Goal: Contribute content: Contribute content

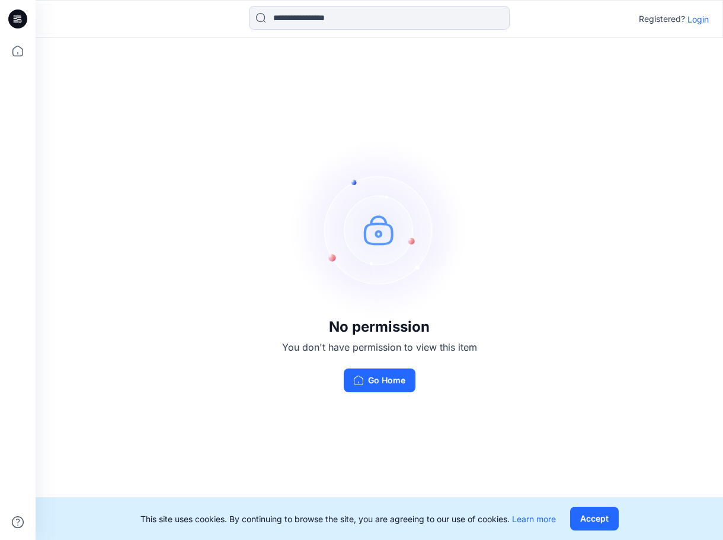
click at [700, 23] on p "Login" at bounding box center [698, 19] width 21 height 12
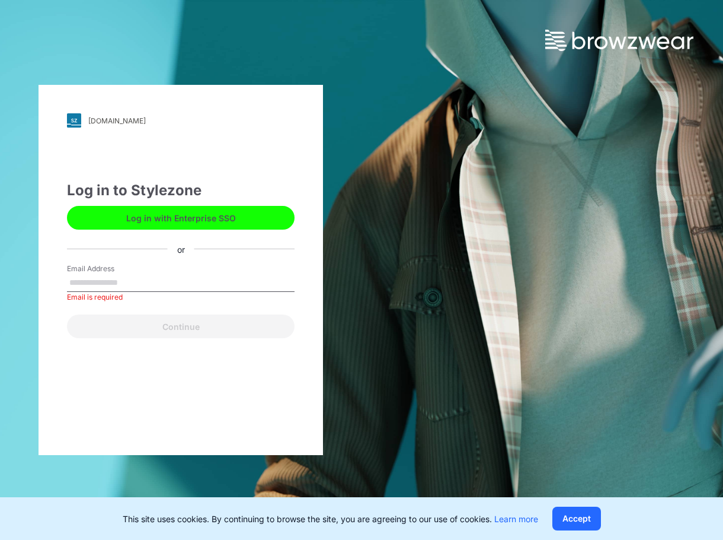
click at [248, 218] on button "Log in with Enterprise SSO" at bounding box center [181, 218] width 228 height 24
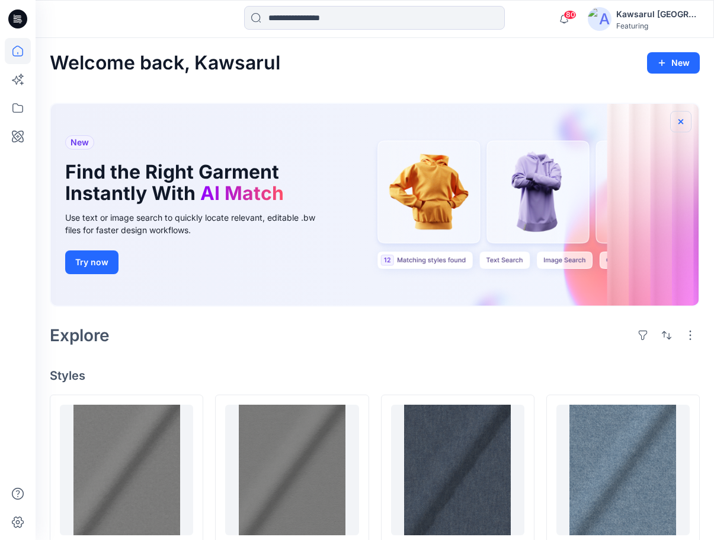
click at [676, 119] on icon "button" at bounding box center [680, 121] width 9 height 9
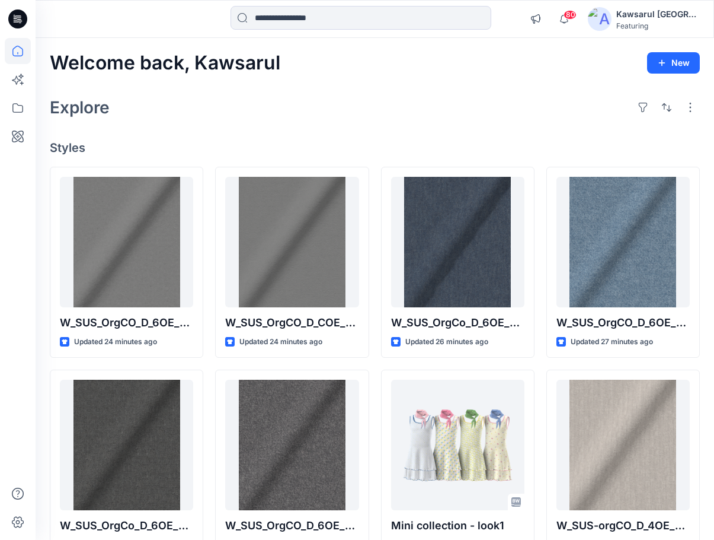
click at [269, 123] on div "Welcome back, Kawsarul New Explore Styles W_SUS_OrgCO_D_6OE_RFD_GD_Col_dark col…" at bounding box center [375, 429] width 679 height 783
click at [18, 111] on icon at bounding box center [18, 108] width 26 height 26
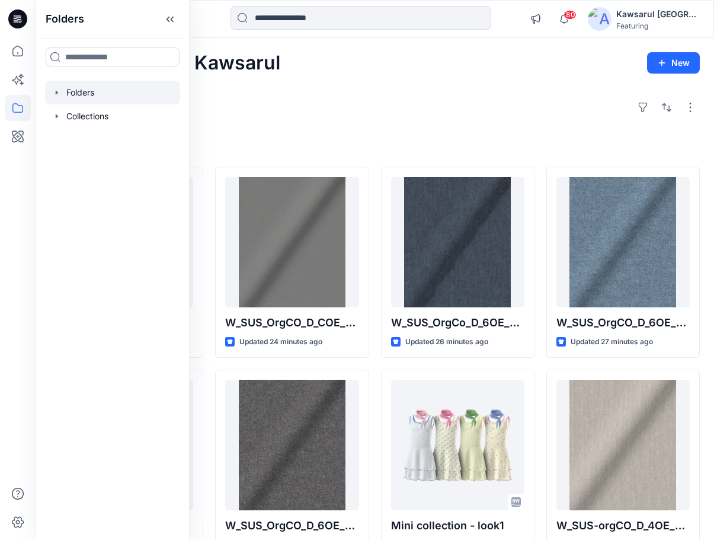
click at [123, 95] on div at bounding box center [112, 93] width 135 height 24
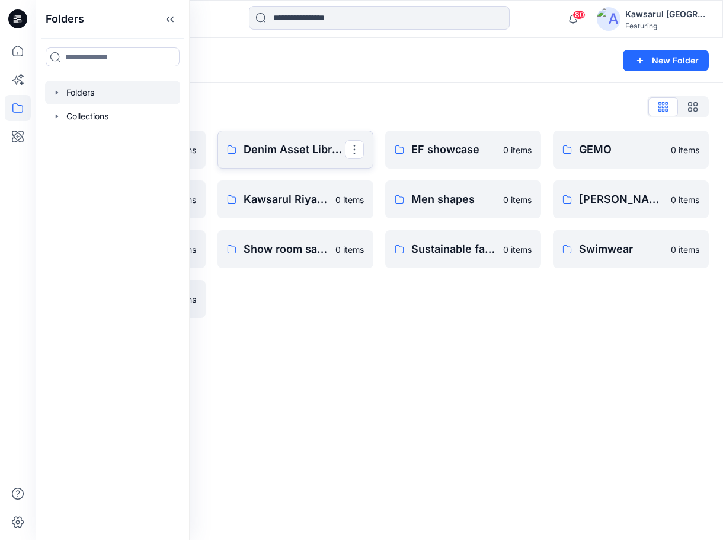
click at [292, 158] on link "Denim Asset Library" at bounding box center [296, 149] width 156 height 38
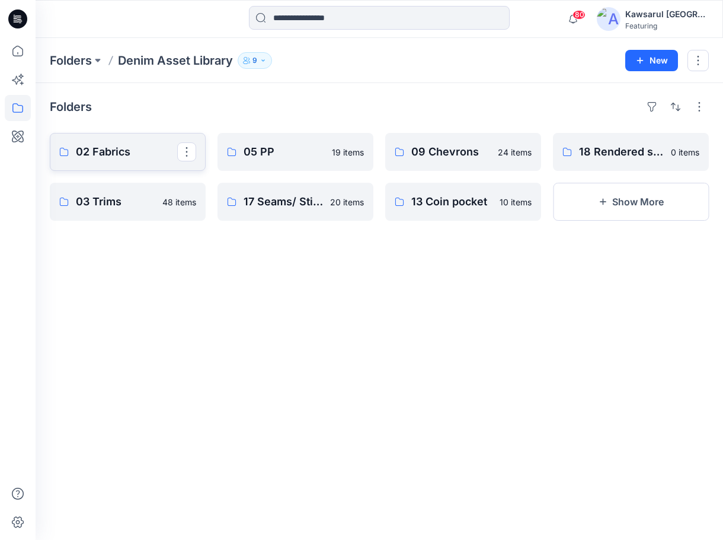
click at [111, 154] on p "02 Fabrics" at bounding box center [126, 151] width 101 height 17
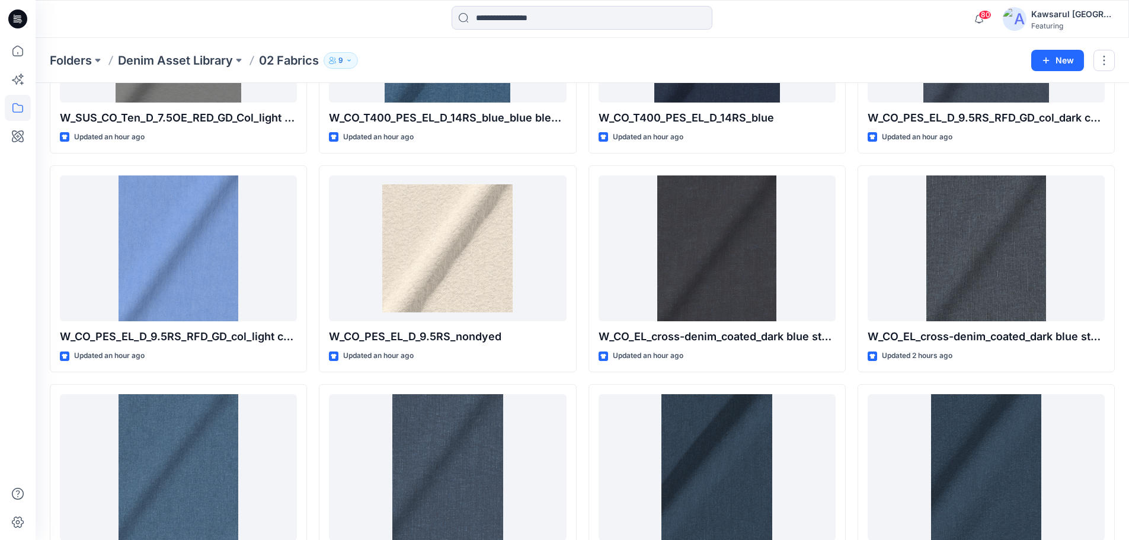
scroll to position [828, 0]
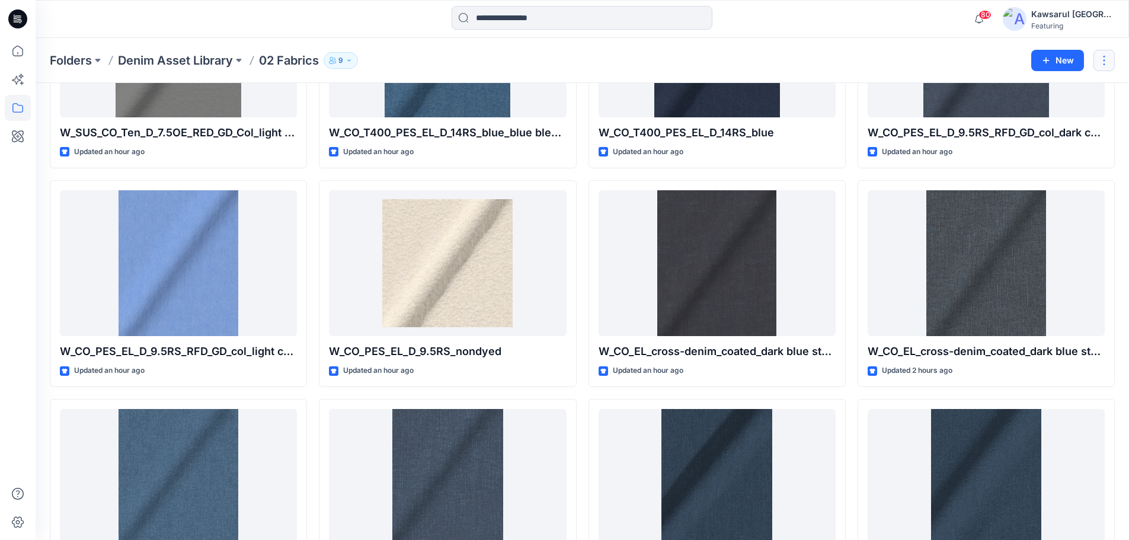
click at [714, 58] on button "button" at bounding box center [1104, 60] width 21 height 21
click at [714, 49] on div "Folders Denim Asset Library 02 Fabrics 9 New Edit Duplicate to... Delete Folder" at bounding box center [583, 60] width 1094 height 45
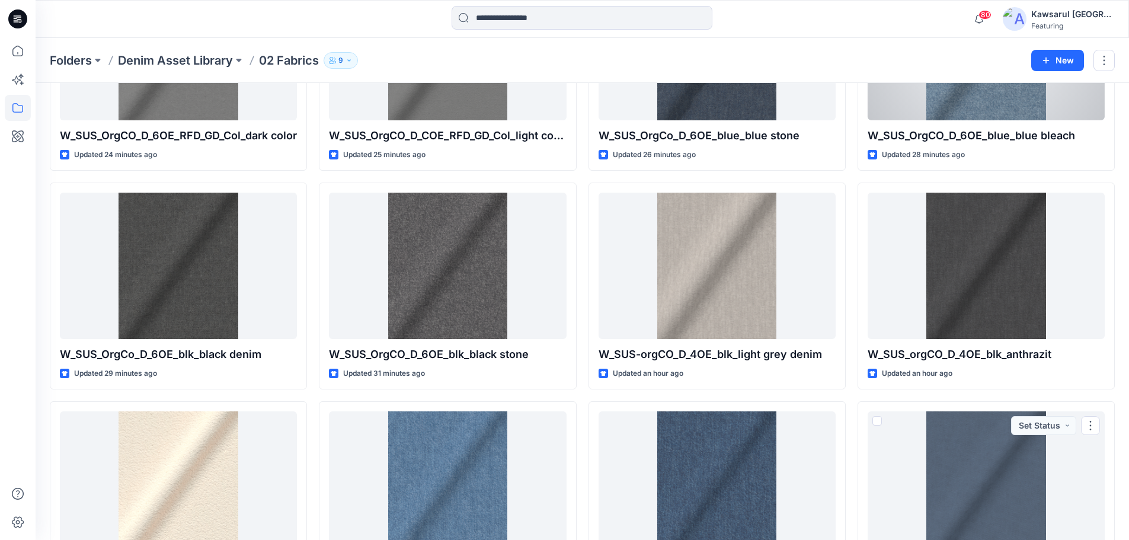
scroll to position [0, 0]
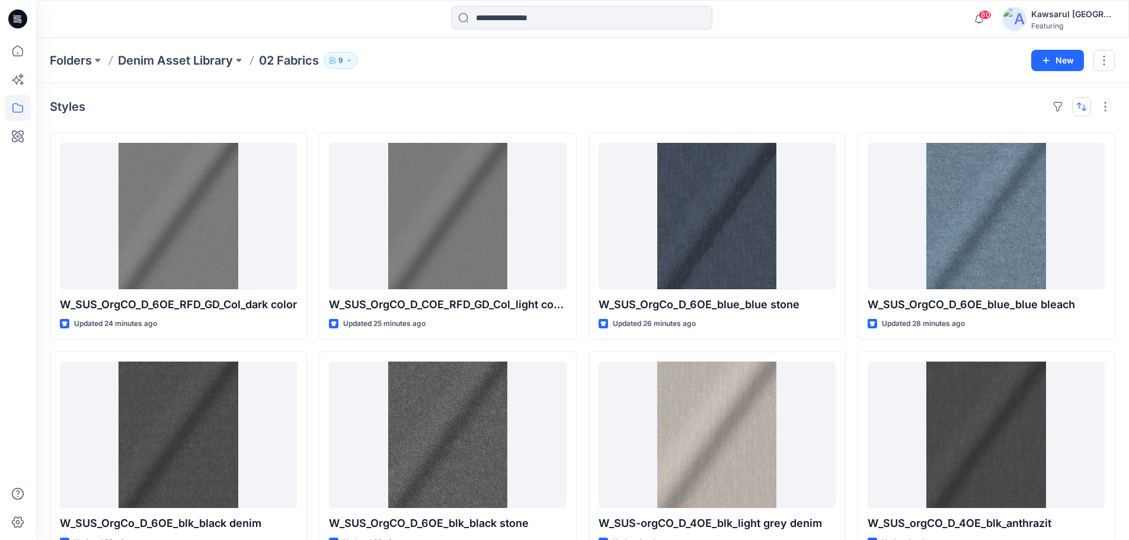
click at [714, 104] on button "button" at bounding box center [1082, 106] width 19 height 19
click at [714, 133] on p "Last update" at bounding box center [1042, 136] width 75 height 12
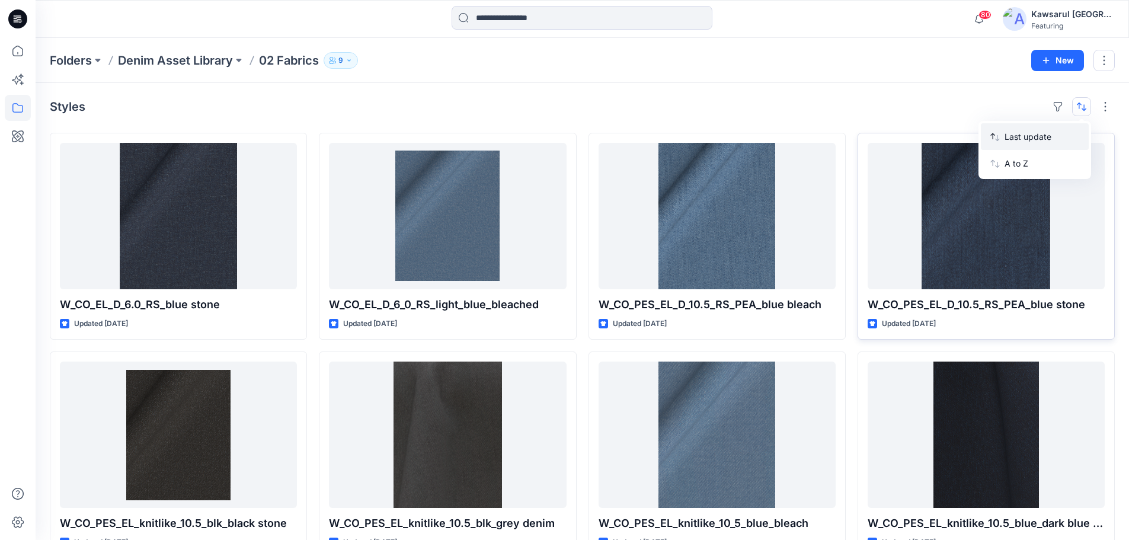
click at [714, 136] on p "Last update" at bounding box center [1042, 136] width 75 height 12
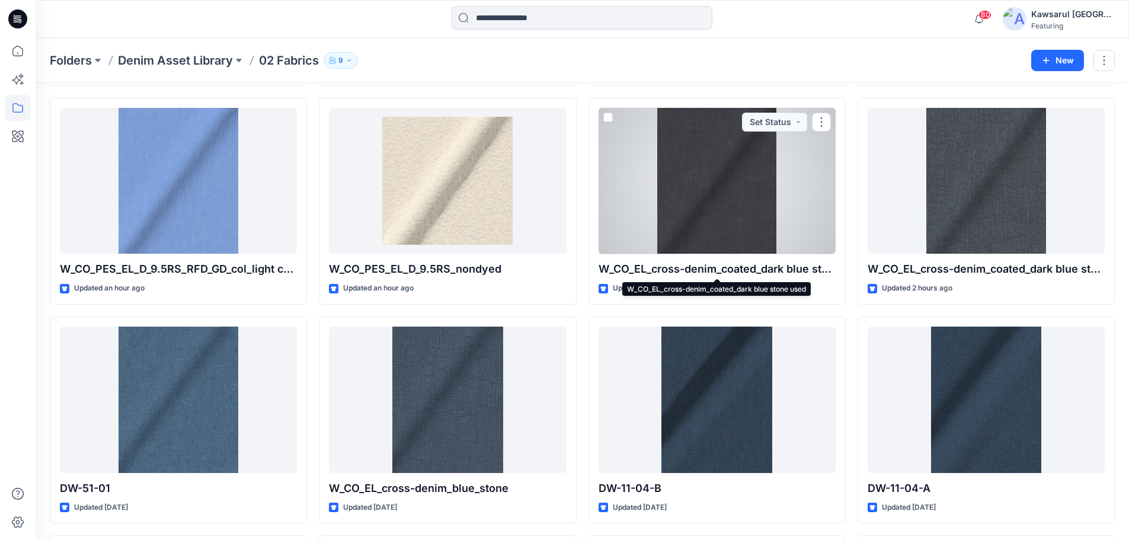
scroll to position [889, 0]
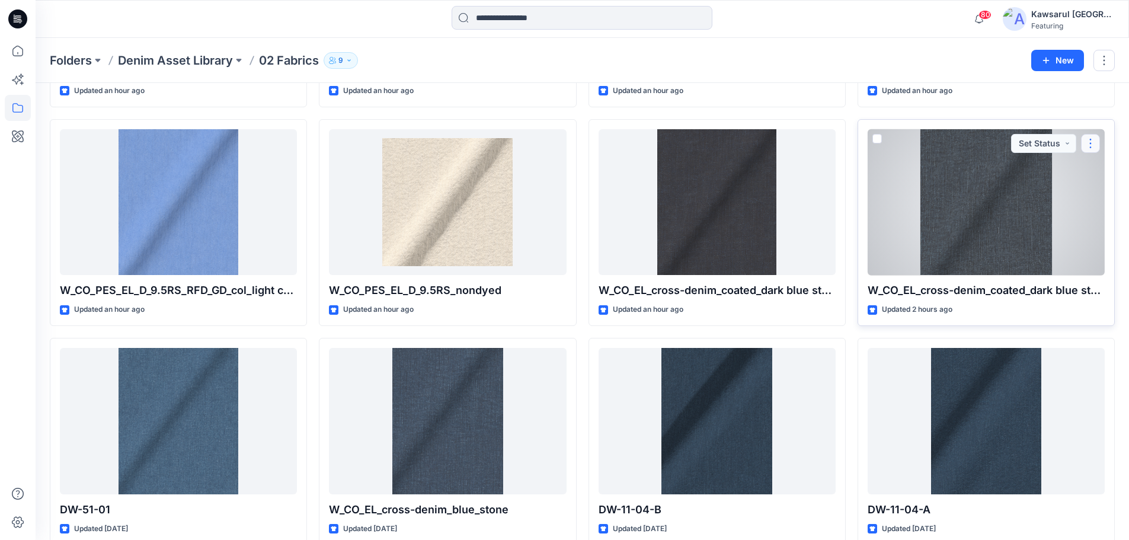
click at [714, 148] on button "button" at bounding box center [1090, 143] width 19 height 19
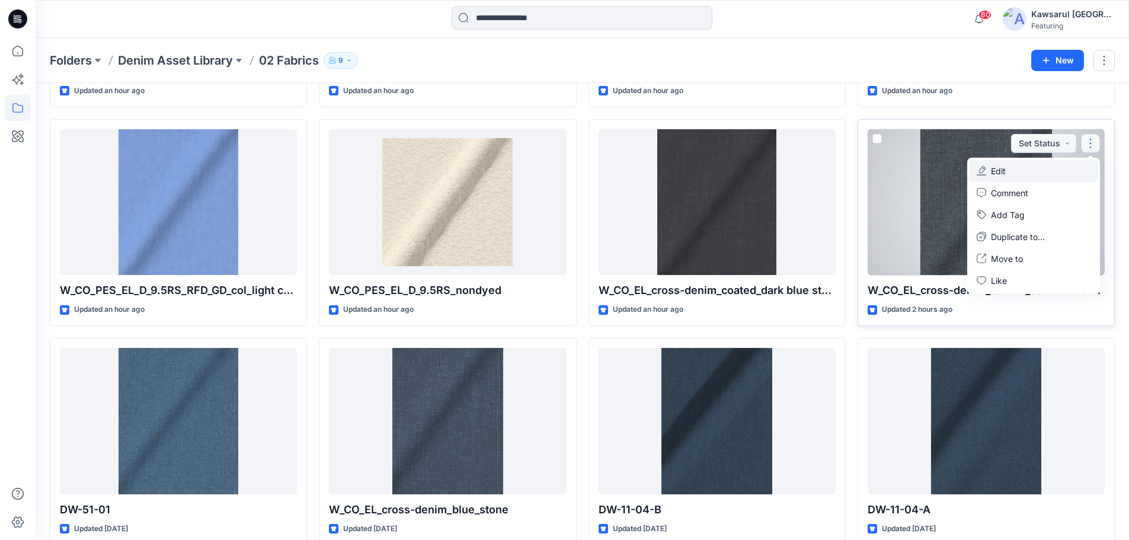
click at [714, 169] on button "Edit" at bounding box center [1034, 171] width 128 height 22
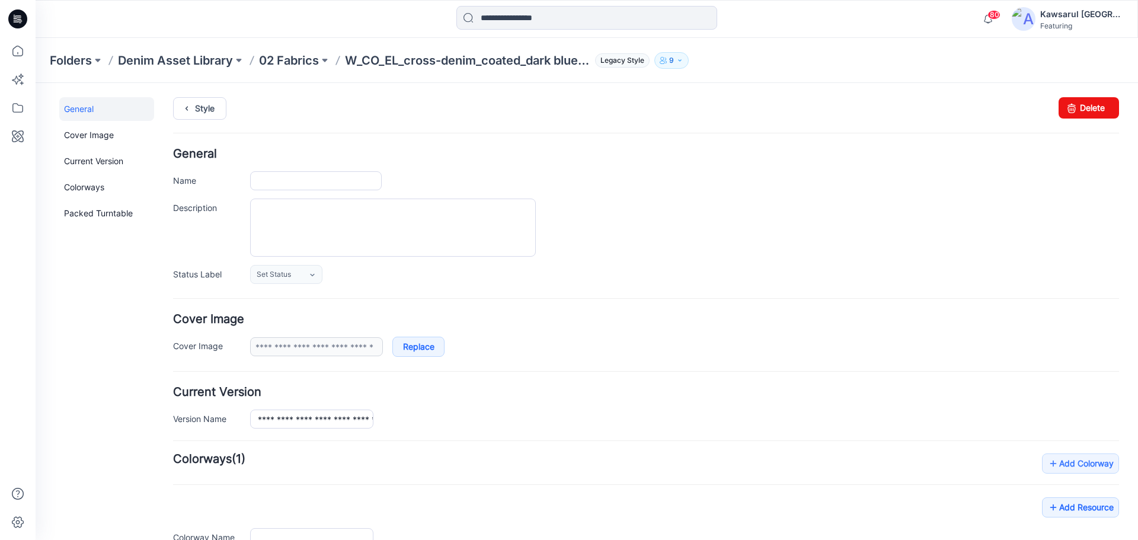
type input "**********"
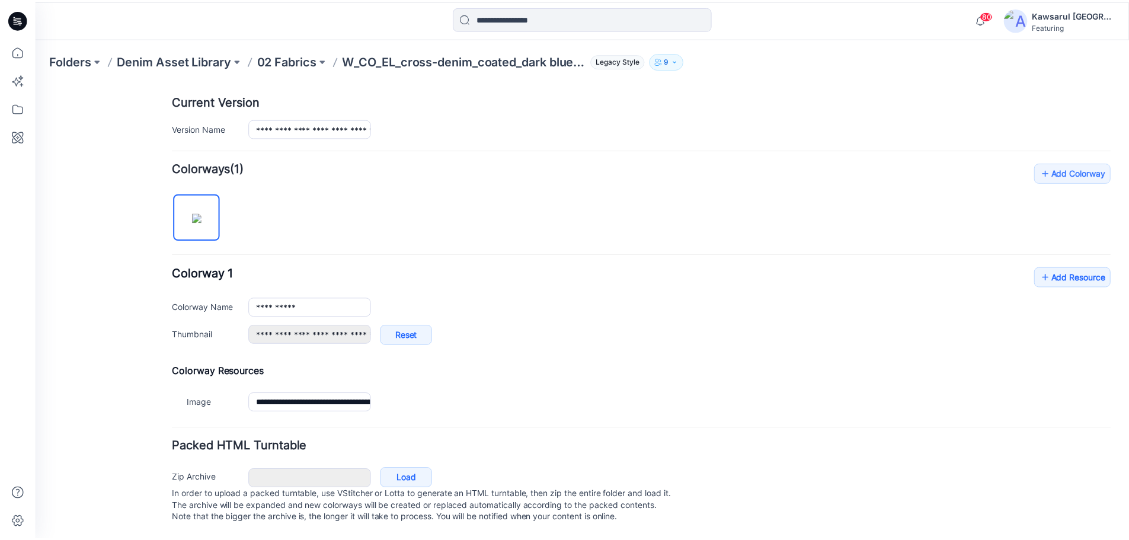
scroll to position [303, 0]
click at [407, 195] on div "**********" at bounding box center [646, 289] width 946 height 254
click at [714, 267] on link "Add Resource" at bounding box center [1080, 277] width 77 height 20
click at [583, 346] on div "**********" at bounding box center [646, 289] width 946 height 254
click at [714, 267] on link "Add Resource" at bounding box center [1080, 277] width 77 height 20
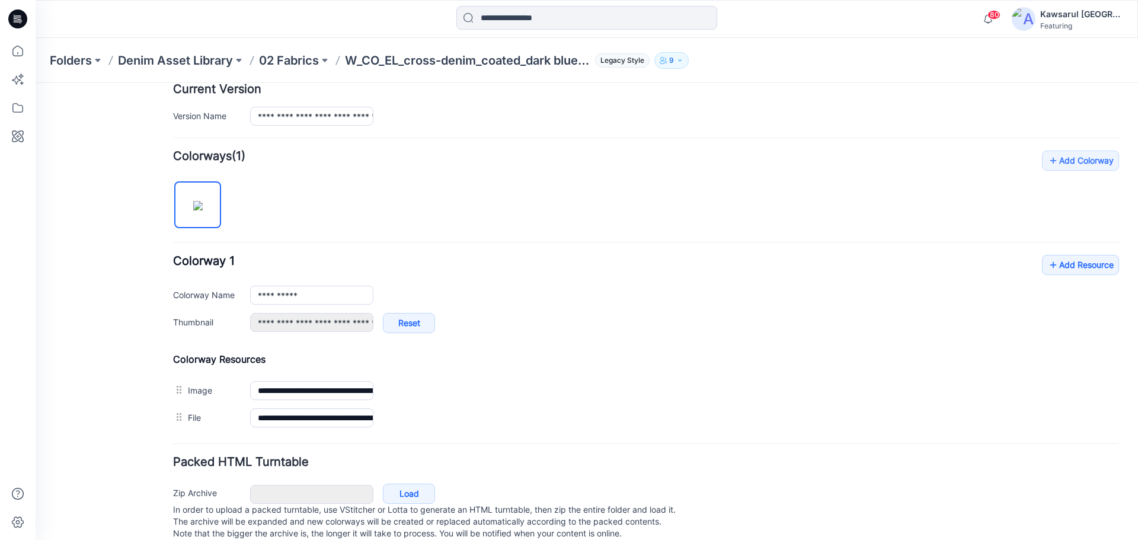
click at [643, 474] on div "Packed HTML Turntable Zip Archive Cancel Load In order to upload a packed turnt…" at bounding box center [646, 500] width 946 height 87
click at [304, 53] on p "02 Fabrics" at bounding box center [289, 60] width 60 height 17
